Goal: Task Accomplishment & Management: Manage account settings

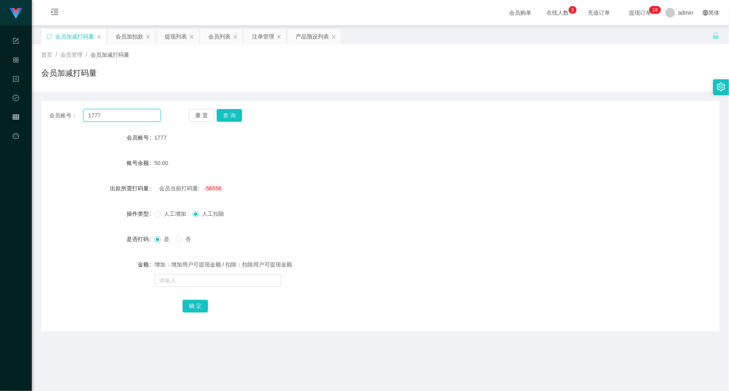
drag, startPoint x: 107, startPoint y: 119, endPoint x: 45, endPoint y: 115, distance: 62.0
click at [29, 112] on section "Shopee Workbench 系统配置 产品管理 内容中心 数据中心 会员管理 平台首页 保存配置 重置配置 整体风格设置 主题色 导航设置 内容区域宽度…" at bounding box center [364, 216] width 729 height 433
paste input "0135266303"
type input "0135266303"
click at [239, 118] on button "查 询" at bounding box center [229, 115] width 25 height 13
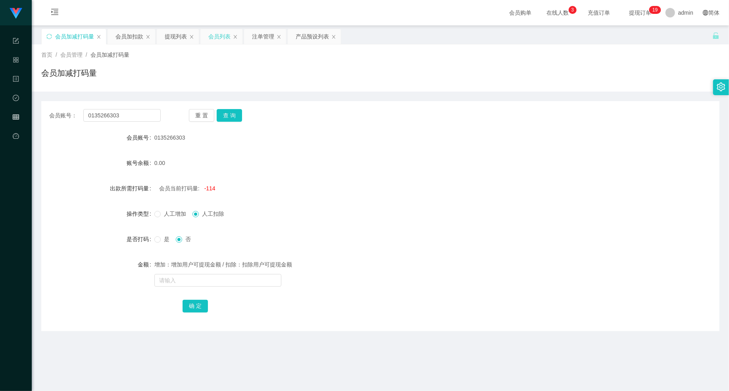
click at [214, 37] on div "会员列表" at bounding box center [219, 36] width 22 height 15
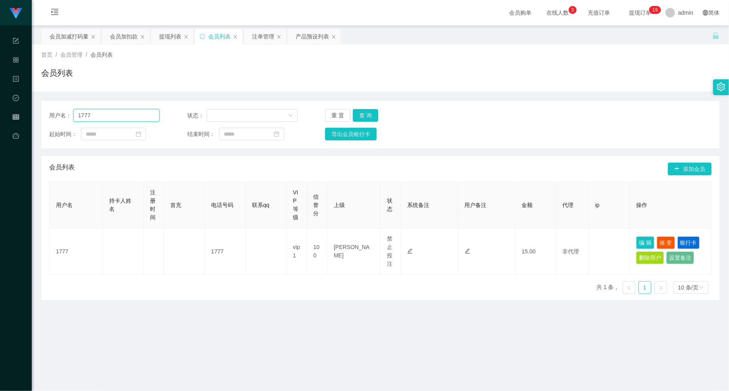
drag, startPoint x: 137, startPoint y: 118, endPoint x: -77, endPoint y: 92, distance: 215.8
click at [0, 92] on html "Shopee Workbench 系统配置 产品管理 内容中心 数据中心 会员管理 平台首页 保存配置 重置配置 整体风格设置 主题色 导航设置 内容区域宽度…" at bounding box center [364, 195] width 729 height 391
paste input "0135266303"
type input "0135266303"
click at [358, 116] on button "查 询" at bounding box center [365, 115] width 25 height 13
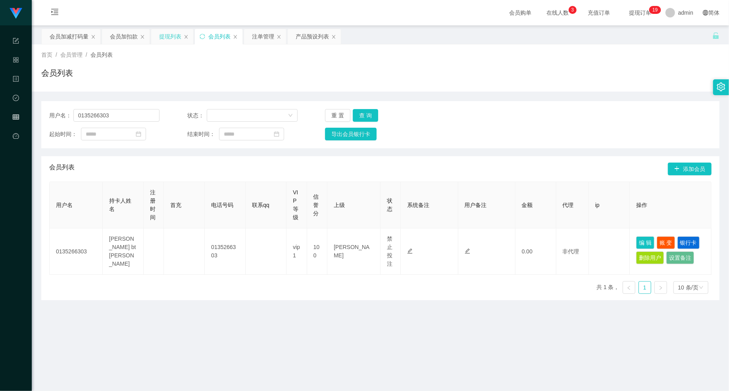
click at [167, 38] on div "提现列表" at bounding box center [170, 36] width 22 height 15
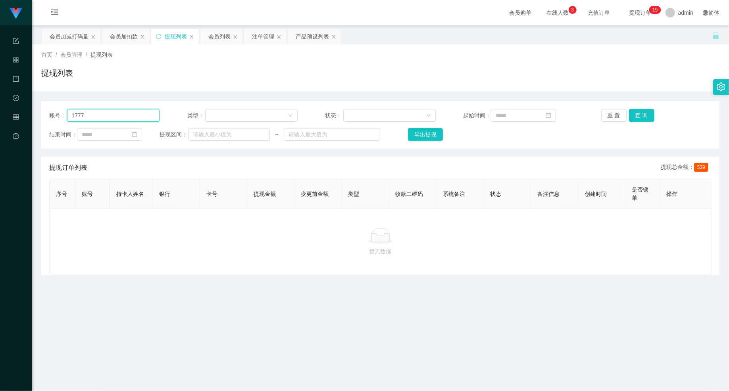
drag, startPoint x: 142, startPoint y: 118, endPoint x: -29, endPoint y: 116, distance: 170.6
click at [0, 116] on html "Shopee Workbench 系统配置 产品管理 内容中心 数据中心 会员管理 平台首页 保存配置 重置配置 整体风格设置 主题色 导航设置 内容区域宽度…" at bounding box center [364, 195] width 729 height 391
paste input "0135266303"
type input "0135266303"
drag, startPoint x: 625, startPoint y: 118, endPoint x: 636, endPoint y: 119, distance: 11.1
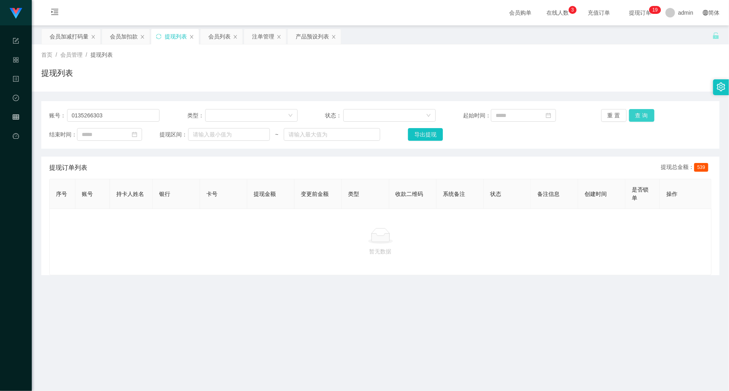
click at [629, 118] on button "查 询" at bounding box center [641, 115] width 25 height 13
click at [636, 118] on button "查 询" at bounding box center [646, 115] width 34 height 13
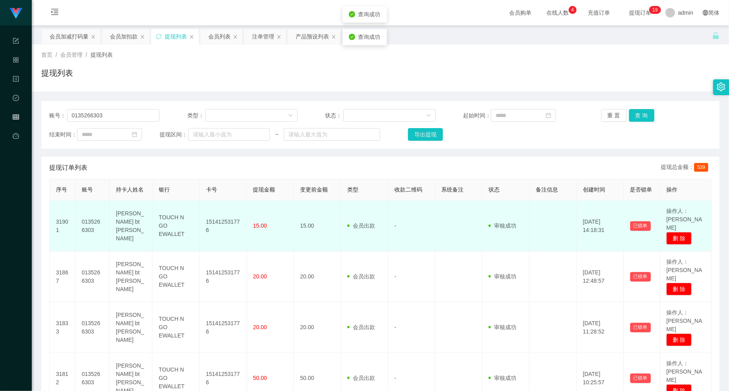
click at [217, 213] on td "151412531776" at bounding box center [223, 226] width 47 height 51
click at [216, 213] on td "151412531776" at bounding box center [223, 226] width 47 height 51
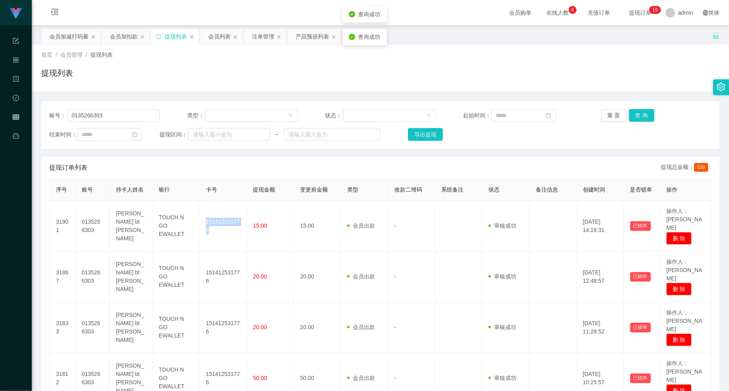
copy td "151412531776"
click at [128, 39] on div "会员加扣款" at bounding box center [124, 36] width 28 height 15
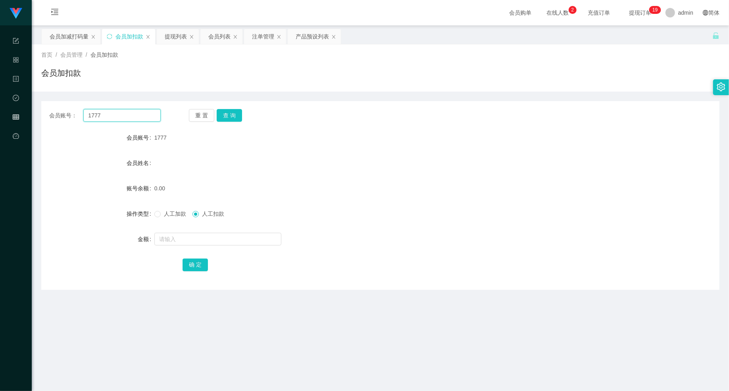
drag, startPoint x: 129, startPoint y: 117, endPoint x: 69, endPoint y: 117, distance: 60.7
click at [72, 117] on div "会员账号： 1777" at bounding box center [104, 115] width 111 height 13
paste input "0135266303"
type input "0135266303"
click at [243, 113] on div "重 置 查 询" at bounding box center [244, 115] width 111 height 13
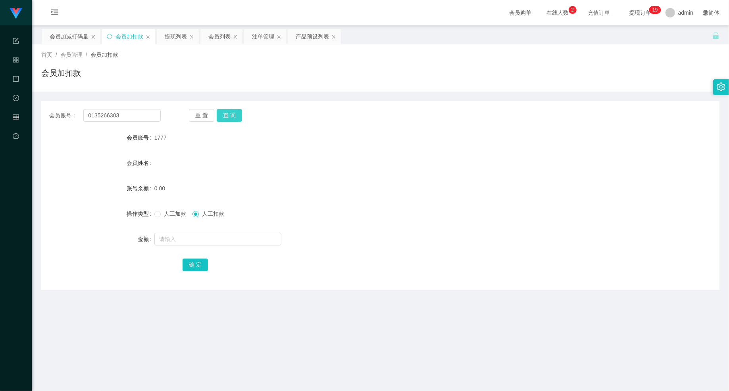
click at [240, 113] on button "查 询" at bounding box center [229, 115] width 25 height 13
click at [237, 113] on button "查 询" at bounding box center [234, 115] width 34 height 13
click at [177, 215] on span "人工加款" at bounding box center [175, 214] width 29 height 6
click at [179, 240] on input "text" at bounding box center [217, 239] width 127 height 13
type input "100"
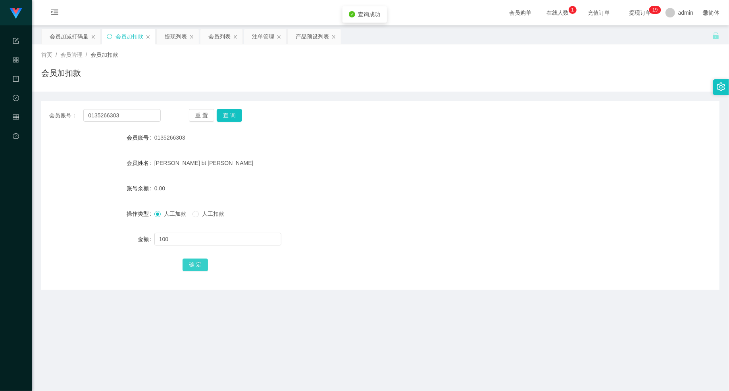
click at [192, 265] on button "确 定" at bounding box center [195, 265] width 25 height 13
click at [63, 32] on div "会员加减打码量" at bounding box center [69, 36] width 39 height 15
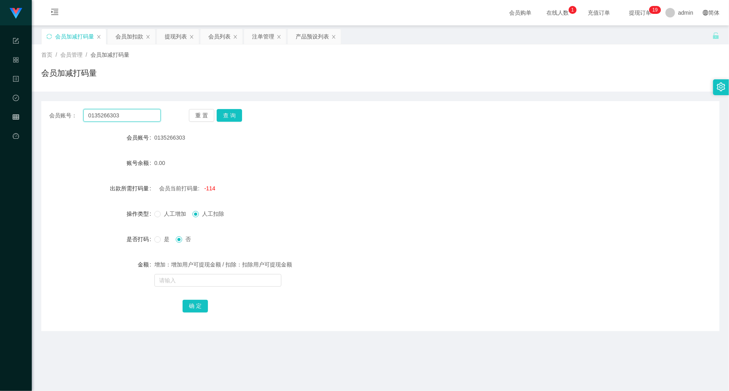
drag, startPoint x: 123, startPoint y: 113, endPoint x: 65, endPoint y: 108, distance: 57.7
click at [65, 108] on div "会员账号： 0135266303 重 置 查 询 会员账号 0135266303 账号余额 0.00 出款所需打码量 会员当前打码量: -114 操作类型 人…" at bounding box center [380, 216] width 678 height 230
click at [231, 112] on button "查 询" at bounding box center [229, 115] width 25 height 13
click at [231, 112] on button "查 询" at bounding box center [234, 115] width 34 height 13
click at [181, 280] on input "text" at bounding box center [217, 280] width 127 height 13
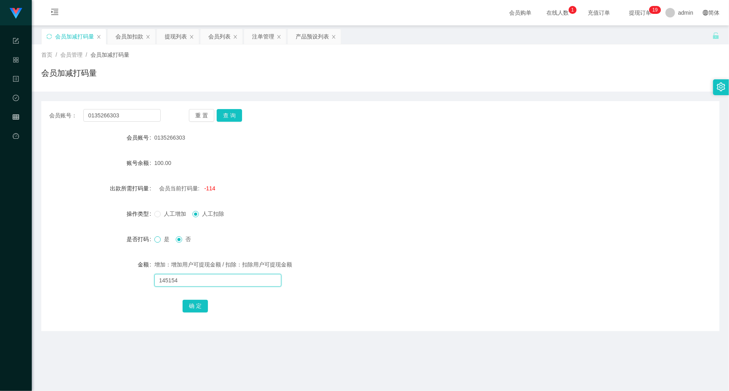
type input "145154"
click at [156, 243] on span at bounding box center [157, 239] width 6 height 6
drag, startPoint x: 191, startPoint y: 319, endPoint x: 191, endPoint y: 315, distance: 4.4
click at [191, 317] on div "会员账号： 0135266303 重 置 查 询 会员账号 0135266303 账号余额 100.00 出款所需打码量 会员当前打码量: -114 操作类型…" at bounding box center [380, 216] width 678 height 230
click at [191, 314] on div "会员账号： 0135266303 重 置 查 询 会员账号 0135266303 账号余额 100.00 出款所需打码量 会员当前打码量: -114 操作类型…" at bounding box center [380, 216] width 678 height 230
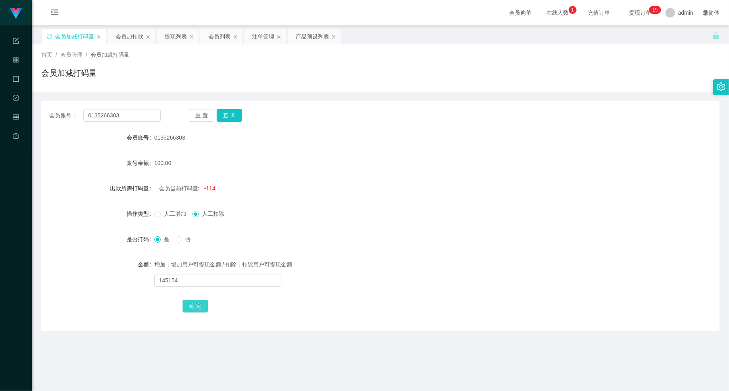
click at [191, 311] on button "确 定" at bounding box center [195, 306] width 25 height 13
click at [344, 64] on div "首页 / 会员管理 / 会员加减打码量 / 会员加减打码量" at bounding box center [380, 68] width 678 height 35
click at [220, 42] on div "会员列表" at bounding box center [219, 36] width 22 height 15
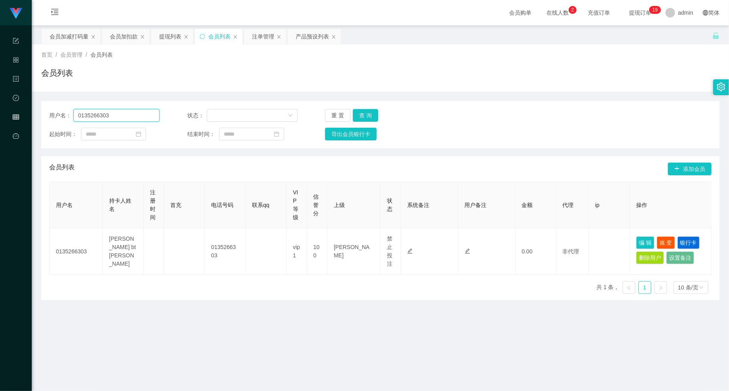
drag, startPoint x: 76, startPoint y: 115, endPoint x: 107, endPoint y: 120, distance: 31.3
click at [12, 115] on section "Shopee Workbench 系统配置 产品管理 内容中心 数据中心 会员管理 平台首页 保存配置 重置配置 整体风格设置 主题色 导航设置 内容区域宽度…" at bounding box center [364, 216] width 729 height 433
click at [371, 109] on button "查 询" at bounding box center [365, 115] width 25 height 13
click at [371, 110] on button "查 询" at bounding box center [365, 115] width 25 height 13
click at [371, 112] on button "查 询" at bounding box center [370, 115] width 34 height 13
